Goal: Transaction & Acquisition: Obtain resource

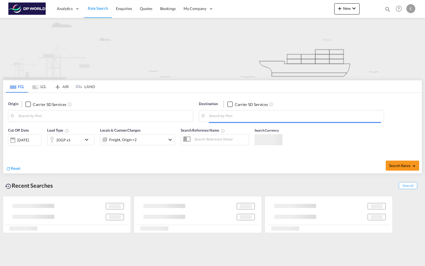
type input "Ho Chi Minh City ([GEOGRAPHIC_DATA]), VNSGN"
type input "[GEOGRAPHIC_DATA], [GEOGRAPHIC_DATA], USCVG"
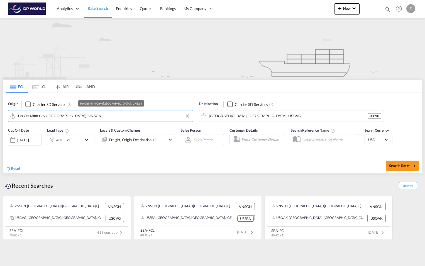
click at [77, 117] on input "Ho Chi Minh City ([GEOGRAPHIC_DATA]), VNSGN" at bounding box center [104, 116] width 172 height 8
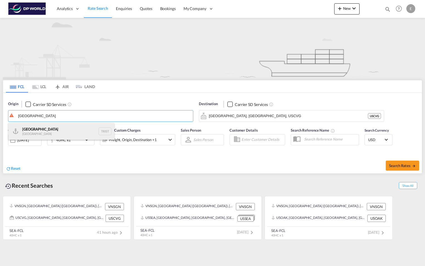
click at [50, 128] on div "[GEOGRAPHIC_DATA] [GEOGRAPHIC_DATA] TRIST" at bounding box center [61, 131] width 106 height 17
type input "[GEOGRAPHIC_DATA], TRIST"
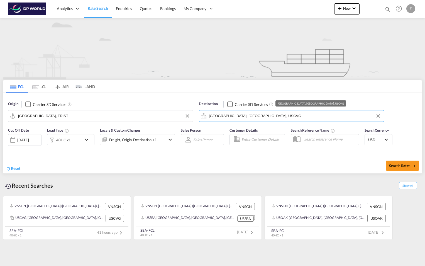
click at [258, 116] on input "[GEOGRAPHIC_DATA], [GEOGRAPHIC_DATA], USCVG" at bounding box center [295, 116] width 172 height 8
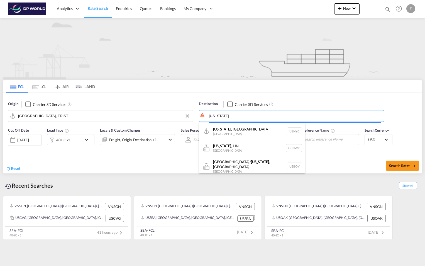
click at [233, 117] on body "Analytics Reports Dashboard Rate Search Enquiries Quotes Bookings" at bounding box center [212, 133] width 425 height 266
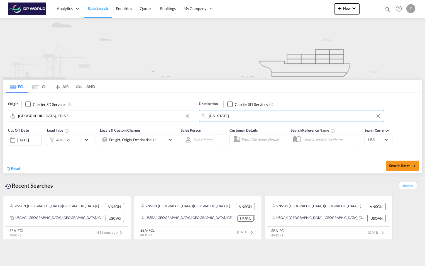
click at [233, 117] on input "[US_STATE]" at bounding box center [295, 116] width 172 height 8
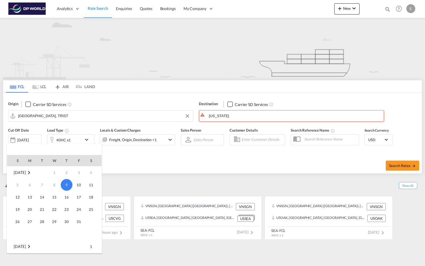
click at [233, 117] on div at bounding box center [212, 133] width 425 height 266
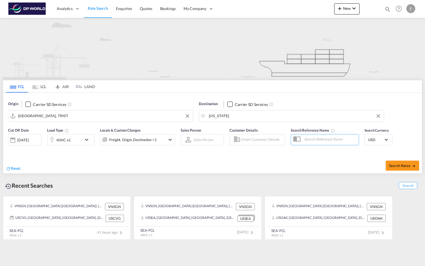
click at [233, 117] on body "Analytics Reports Dashboard Rate Search Enquiries Quotes Bookings" at bounding box center [212, 133] width 425 height 266
click at [233, 117] on input "[US_STATE]" at bounding box center [295, 116] width 172 height 8
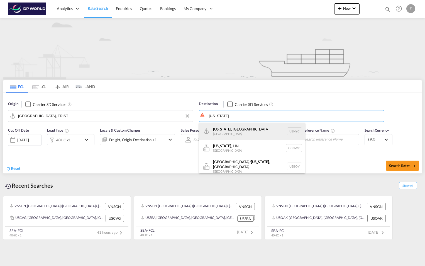
click at [232, 135] on div "[US_STATE] , [GEOGRAPHIC_DATA] [GEOGRAPHIC_DATA] USNYC" at bounding box center [252, 131] width 106 height 17
type input "[US_STATE], [GEOGRAPHIC_DATA], USNYC"
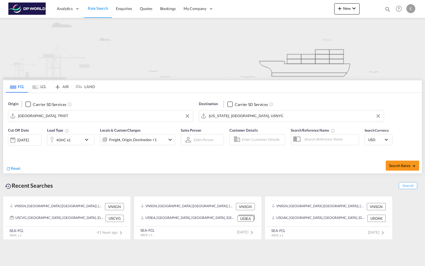
click at [87, 140] on md-icon "icon-chevron-down" at bounding box center [87, 139] width 9 height 7
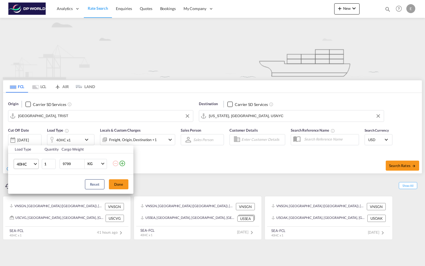
click at [34, 163] on md-select-value "40HC" at bounding box center [27, 163] width 22 height 9
click at [30, 135] on md-option "20GP" at bounding box center [31, 136] width 38 height 13
click at [121, 185] on button "Done" at bounding box center [119, 184] width 20 height 10
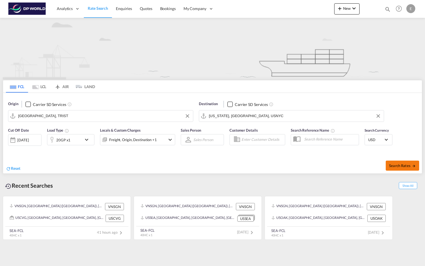
click at [401, 165] on span "Search Rates" at bounding box center [402, 165] width 27 height 4
type input "TRIST to USNYC / [DATE]"
